Goal: Transaction & Acquisition: Book appointment/travel/reservation

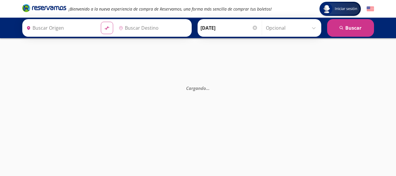
type input "[GEOGRAPHIC_DATA], [GEOGRAPHIC_DATA]"
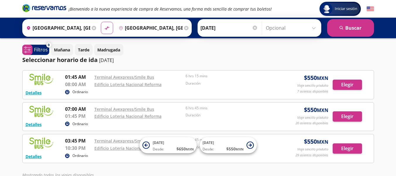
scroll to position [5, 0]
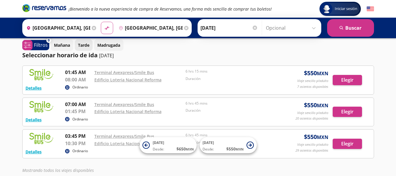
click at [85, 45] on p "Tarde" at bounding box center [83, 45] width 11 height 6
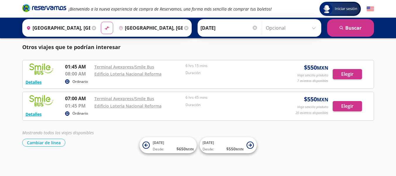
scroll to position [0, 0]
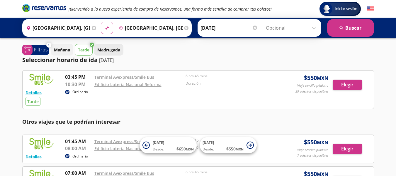
click at [114, 51] on p "Madrugada" at bounding box center [108, 50] width 23 height 6
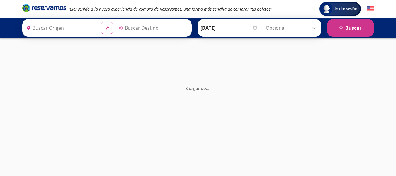
type input "[GEOGRAPHIC_DATA], [GEOGRAPHIC_DATA]"
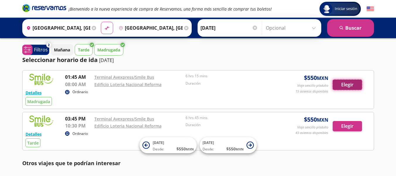
click at [342, 85] on button "Elegir" at bounding box center [347, 85] width 29 height 10
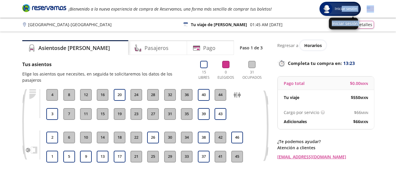
drag, startPoint x: 342, startPoint y: 12, endPoint x: 374, endPoint y: 15, distance: 32.7
click at [374, 15] on div "Iniciar sesión Iniciar sesión" at bounding box center [344, 9] width 60 height 14
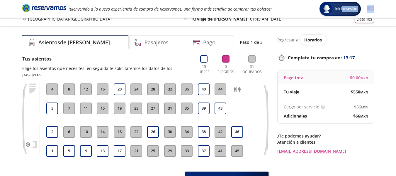
scroll to position [6, 0]
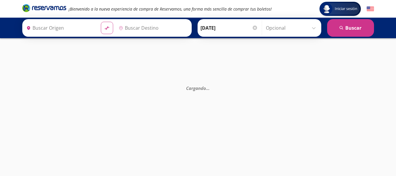
type input "[GEOGRAPHIC_DATA], [GEOGRAPHIC_DATA]"
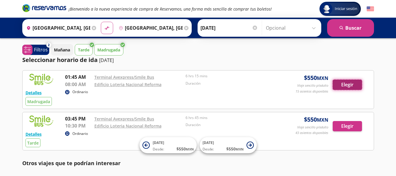
click at [349, 87] on button "Elegir" at bounding box center [347, 85] width 29 height 10
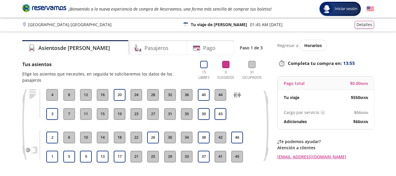
click at [6, 88] on div "Group 9 Created with Sketch. Elige tus asientos Veracruz - Ciudad de México Ini…" at bounding box center [198, 115] width 396 height 230
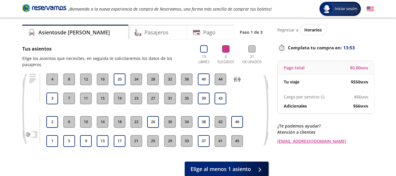
scroll to position [16, 0]
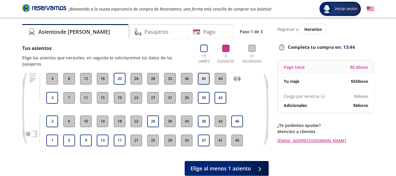
click at [207, 73] on button "40" at bounding box center [204, 79] width 12 height 12
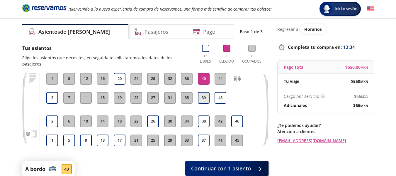
click at [204, 93] on button "39" at bounding box center [204, 98] width 12 height 12
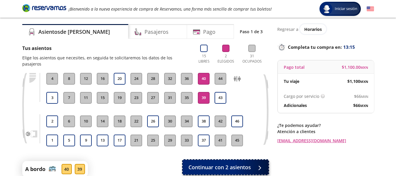
click at [230, 163] on span "Continuar con 2 asientos" at bounding box center [220, 167] width 62 height 8
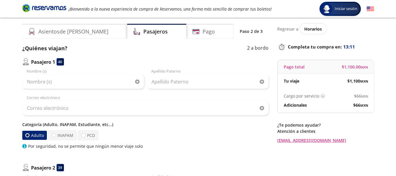
scroll to position [15, 0]
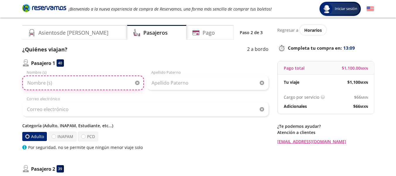
click at [93, 85] on input "Nombre (s)" at bounding box center [83, 82] width 122 height 15
type input "LESLIE SARAHI"
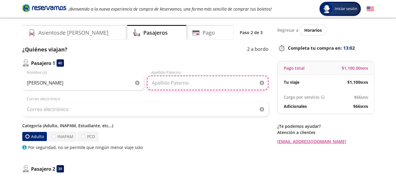
click at [162, 85] on input "Apellido Paterno" at bounding box center [208, 82] width 122 height 15
type input "HERNANDEZ LOZANO"
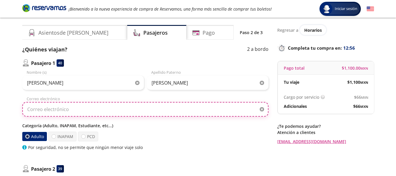
click at [42, 111] on input "Correo electrónico" at bounding box center [145, 109] width 246 height 15
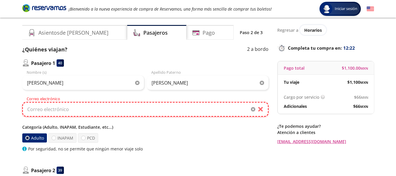
paste input "leeslozano28@gmail.com"
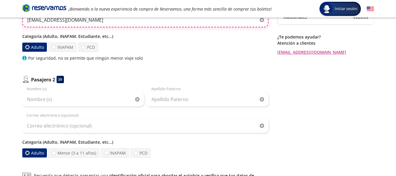
scroll to position [107, 0]
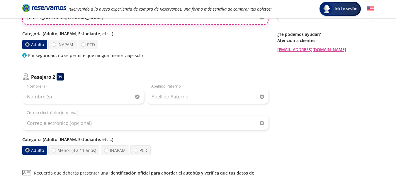
type input "leeslozano28@gmail.com"
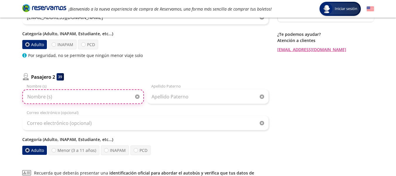
click at [78, 103] on input "Nombre (s)" at bounding box center [83, 96] width 122 height 15
type input "w"
type input "WILLY DE JESUS"
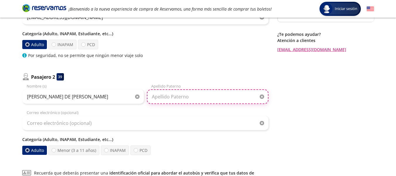
click at [158, 98] on input "Apellido Paterno" at bounding box center [208, 96] width 122 height 15
type input "CAMARILLO MARTINEZ"
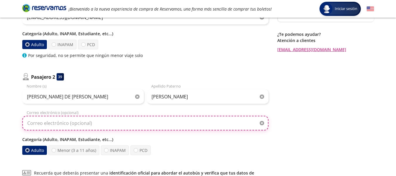
click at [117, 125] on input "Correo electrónico (opcional)" at bounding box center [145, 123] width 246 height 15
paste input "leeslozano28@gmail.com"
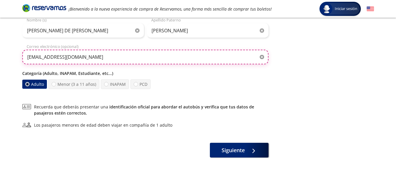
scroll to position [174, 0]
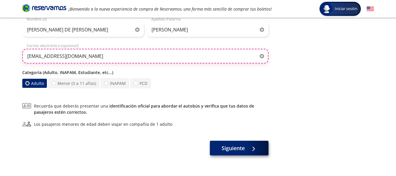
type input "leeslozano28@gmail.com"
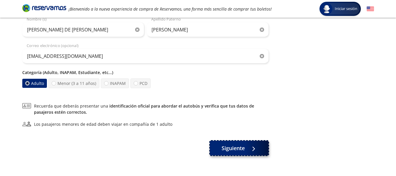
click at [261, 152] on button "Siguiente" at bounding box center [239, 148] width 59 height 15
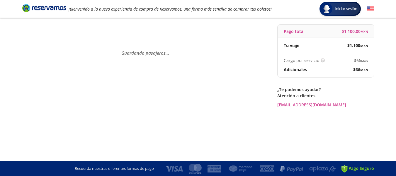
scroll to position [0, 0]
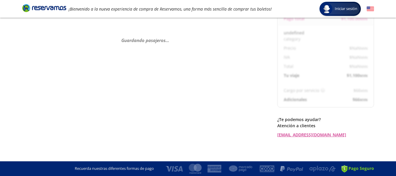
select select "MX"
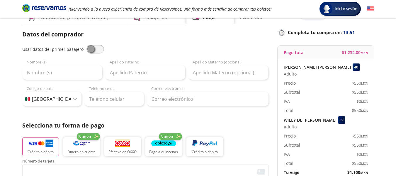
scroll to position [33, 0]
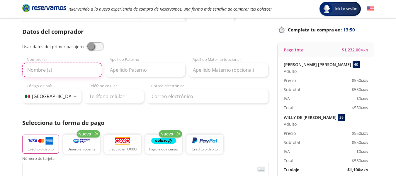
click at [68, 68] on input "Nombre (s)" at bounding box center [62, 69] width 80 height 15
type input "JOHANA THALIA"
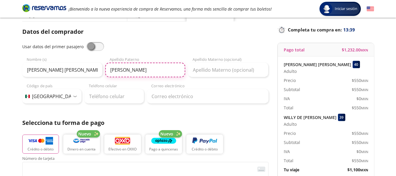
type input "REYES"
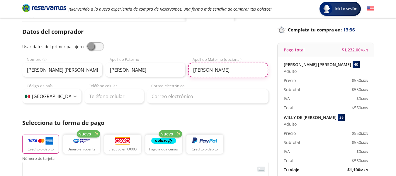
type input "AGUIRRE"
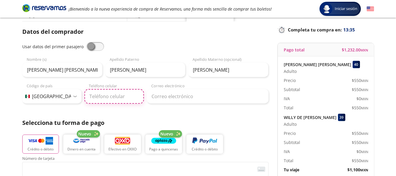
click at [103, 94] on input "Teléfono celular" at bounding box center [114, 96] width 60 height 15
type input "229 265 2840"
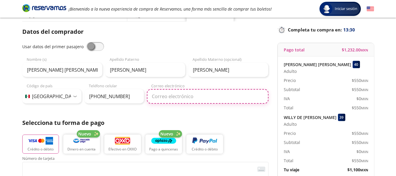
click at [165, 98] on input "Correo electrónico" at bounding box center [208, 96] width 122 height 15
type input "jthalia_aguirre@hotmail.com"
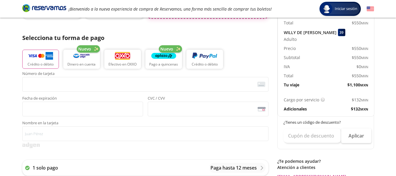
scroll to position [119, 0]
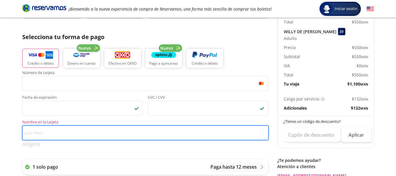
click at [125, 132] on input "Nombre en la tarjeta" at bounding box center [145, 132] width 246 height 15
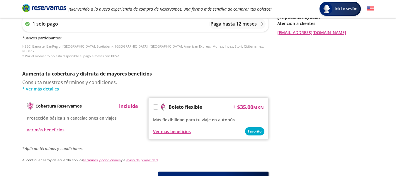
scroll to position [306, 0]
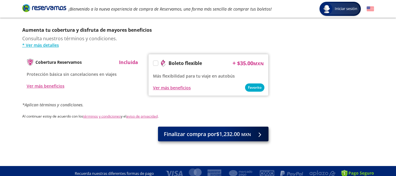
type input "JOHANA THALIA REYES AGUIRRE"
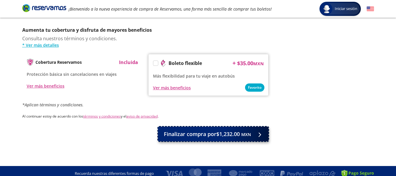
click at [221, 130] on span "Finalizar compra por $1,232.00 MXN" at bounding box center [207, 134] width 87 height 8
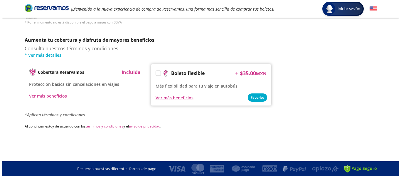
scroll to position [0, 0]
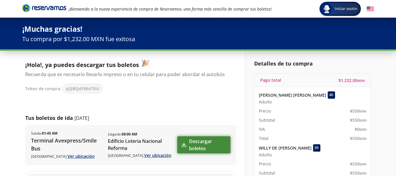
click at [202, 146] on link "Descargar boletos" at bounding box center [204, 144] width 53 height 17
